Goal: Task Accomplishment & Management: Complete application form

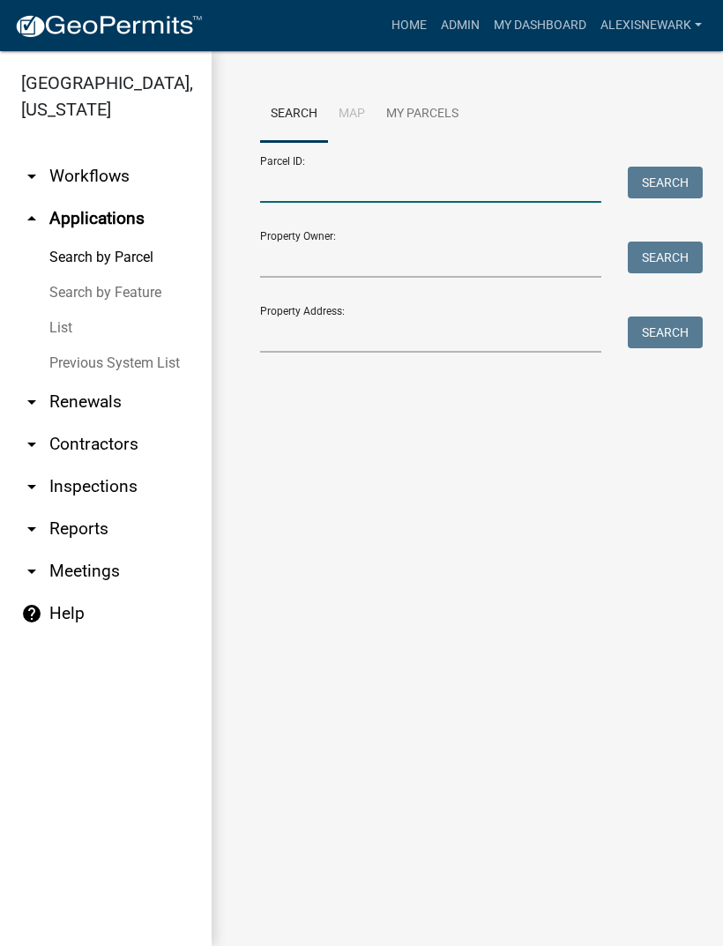
click at [376, 194] on input "Parcel ID:" at bounding box center [430, 185] width 341 height 36
click at [346, 181] on input "Parcel ID:" at bounding box center [430, 185] width 341 height 36
paste input "37000991273000"
type input "37000991273000"
click at [645, 171] on button "Search" at bounding box center [665, 183] width 75 height 32
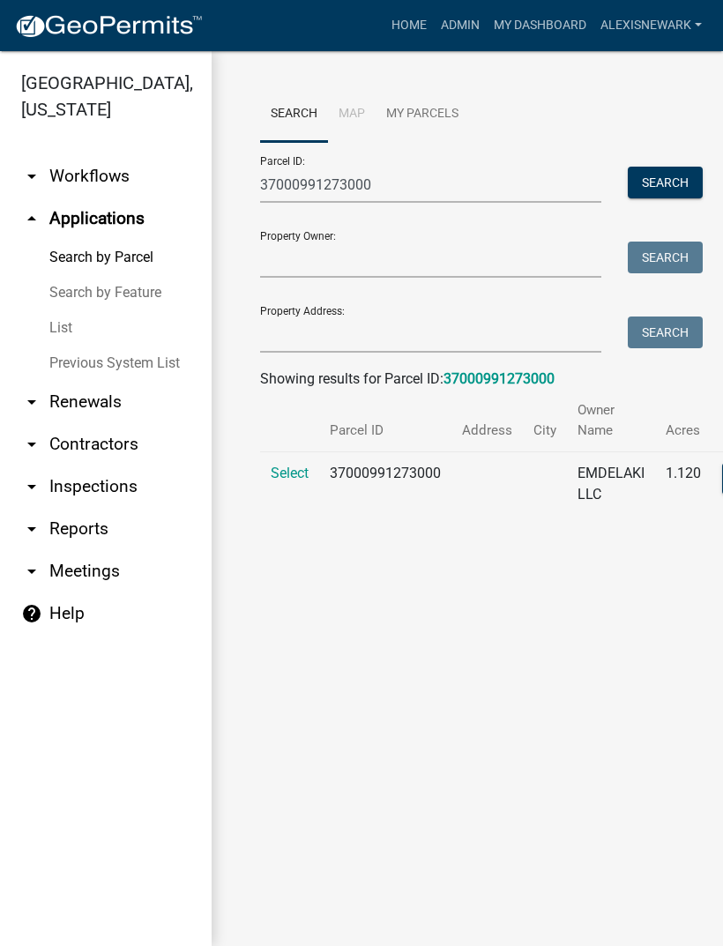
click at [292, 465] on span "Select" at bounding box center [290, 473] width 38 height 17
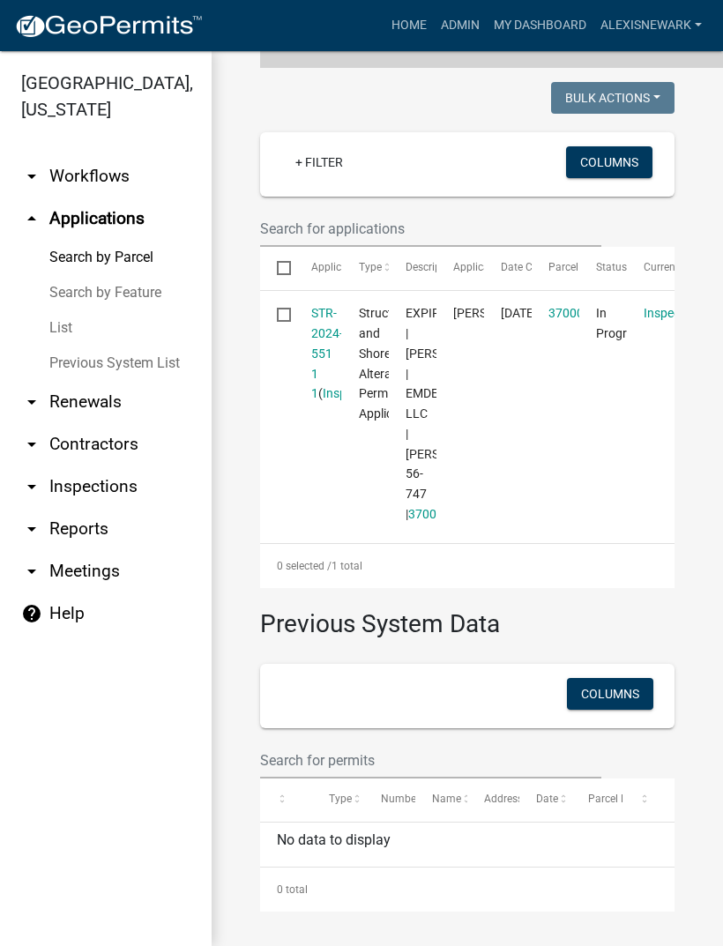
scroll to position [477, 0]
click at [325, 306] on link "STR-2024-551 1 1" at bounding box center [327, 353] width 32 height 94
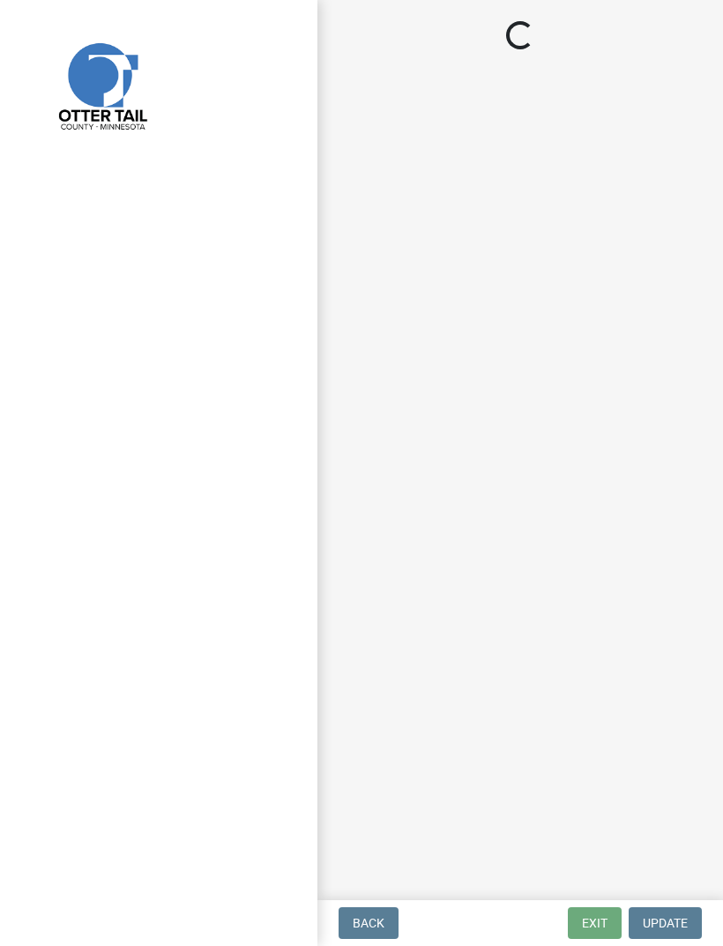
select select "710d5f49-2663-4e73-9718-d0c4e189f5ed"
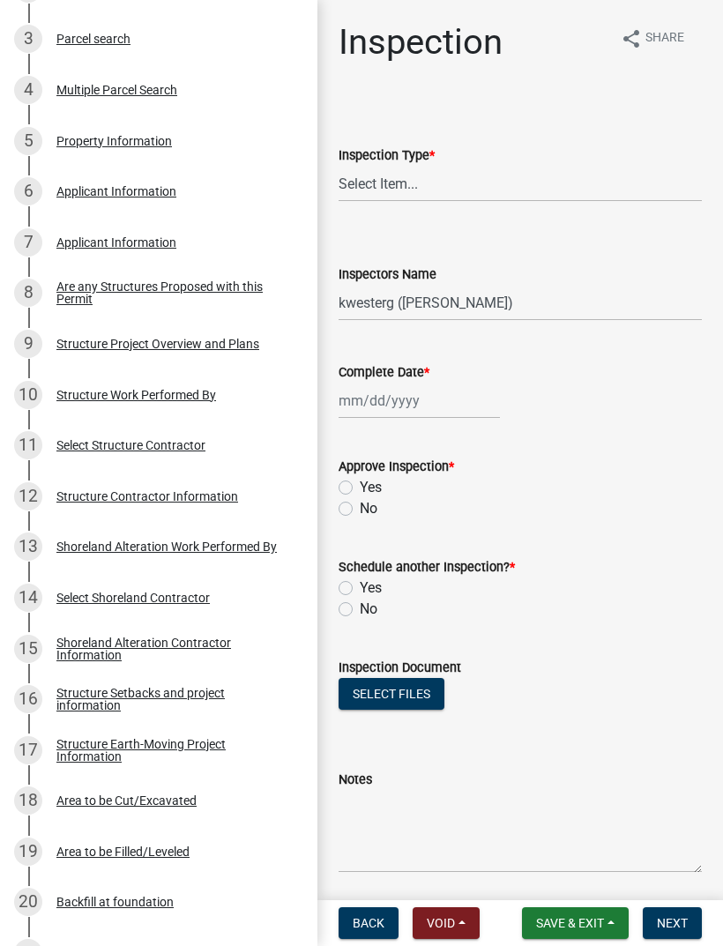
scroll to position [457, 0]
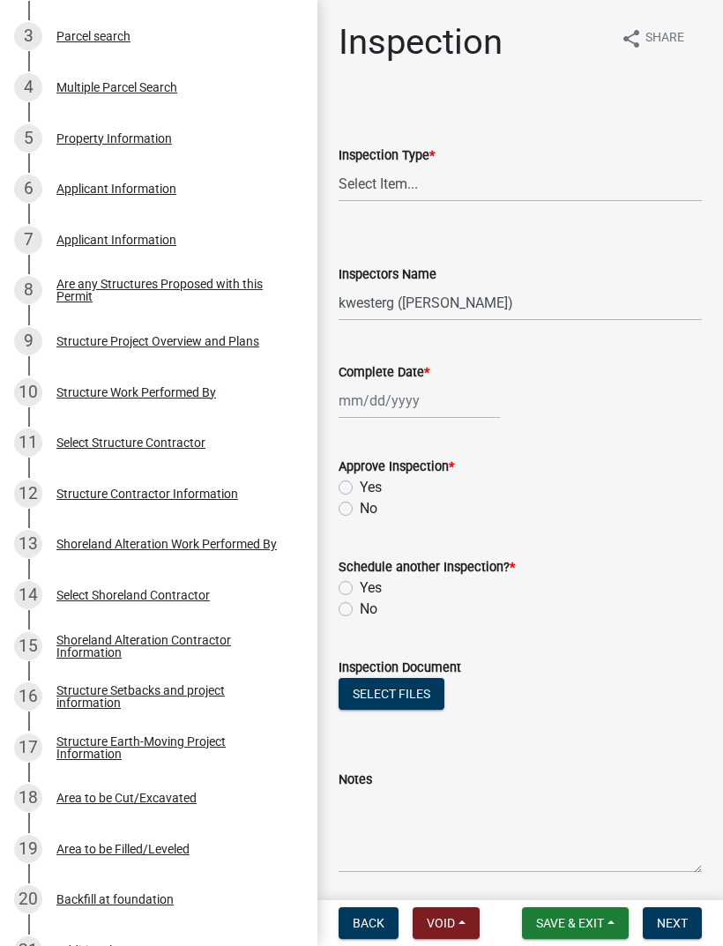
click at [81, 445] on div "Select Structure Contractor" at bounding box center [130, 443] width 149 height 12
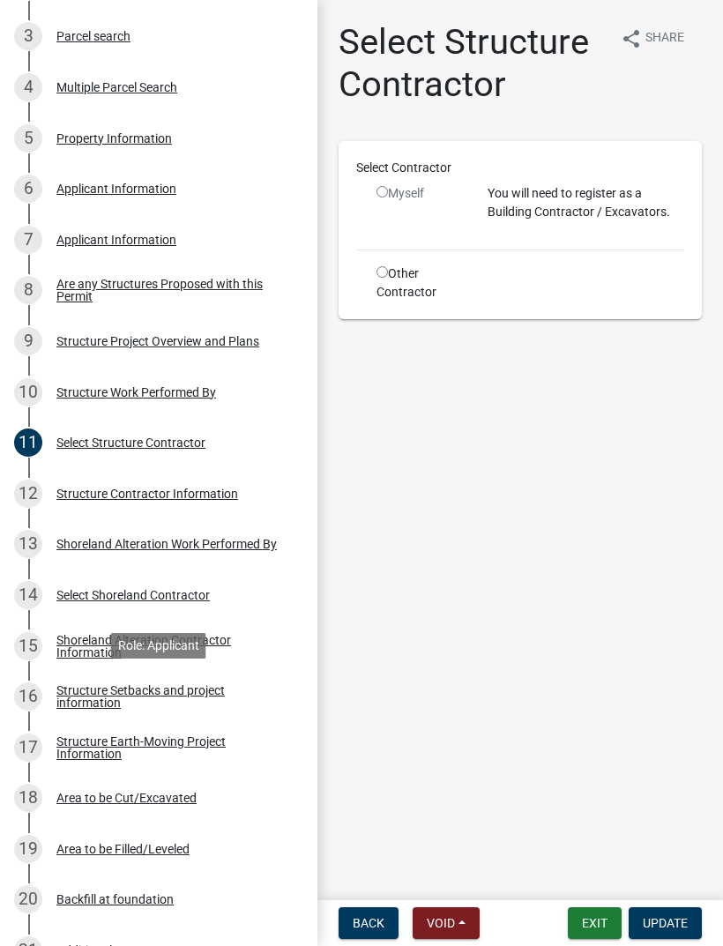
click at [91, 694] on div "Structure Setbacks and project information" at bounding box center [172, 697] width 233 height 25
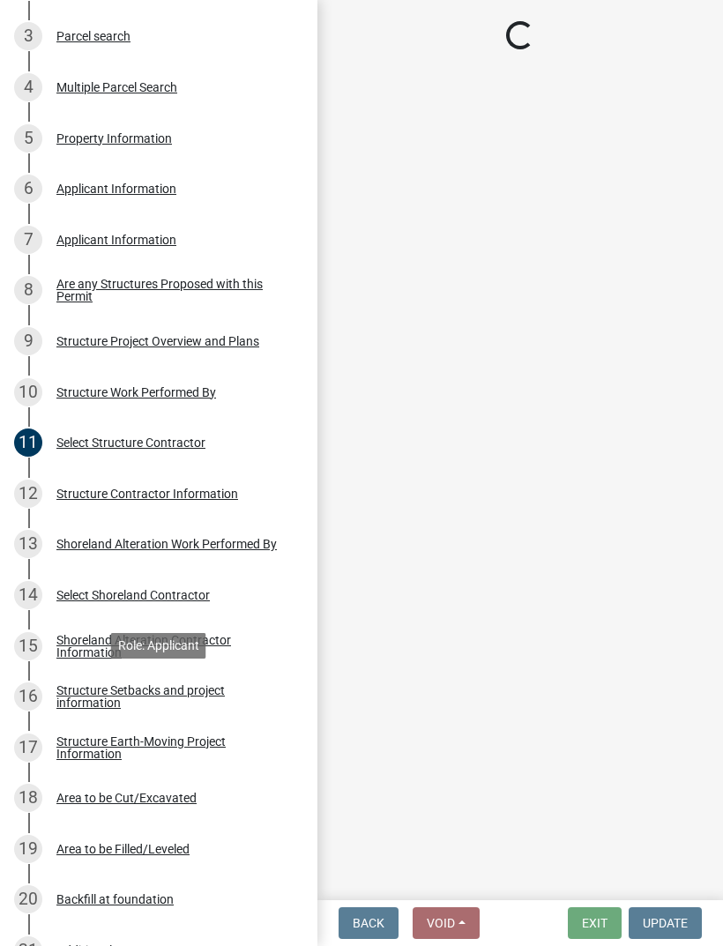
select select "25a02ecf-16f8-4dec-ac47-822d39ad9576"
select select "c185e313-3403-4239-bd61-bb563c58a77a"
select select "e560a688-e561-477d-b756-2b3ad714d8bd"
select select "b13ed3f6-1f73-490c-b6b9-92dfa0212ca3"
select select "e80e3e2c-e9d0-4b64-95b5-c0b12854bba2"
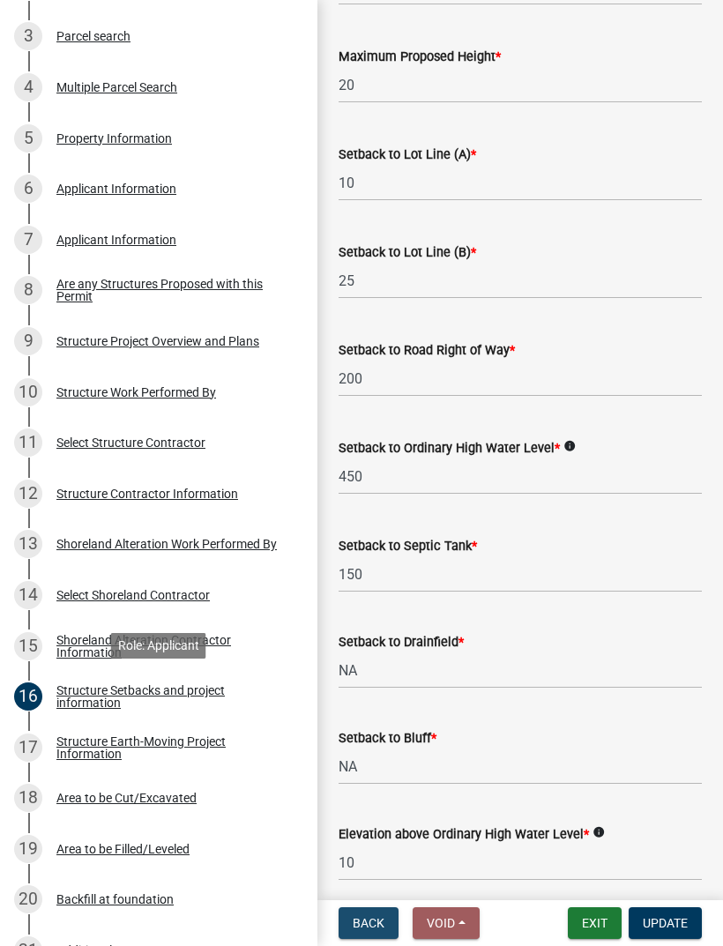
scroll to position [1044, 0]
